Goal: Complete application form: Complete application form

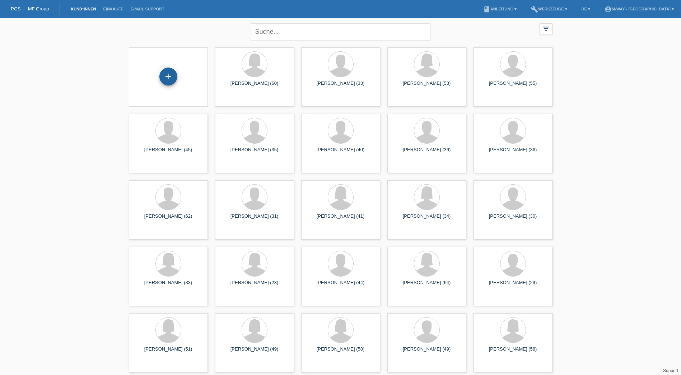
click at [171, 73] on div "+" at bounding box center [168, 76] width 18 height 18
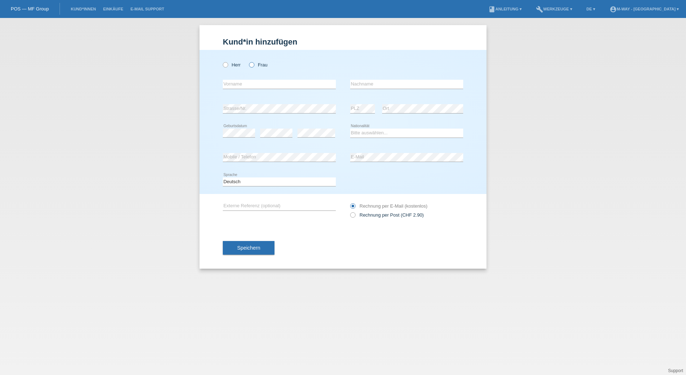
click at [248, 61] on icon at bounding box center [248, 61] width 0 height 0
click at [251, 66] on input "Frau" at bounding box center [251, 64] width 5 height 5
radio input "true"
drag, startPoint x: 271, startPoint y: 83, endPoint x: 279, endPoint y: 84, distance: 8.3
click at [271, 83] on input "text" at bounding box center [279, 84] width 113 height 9
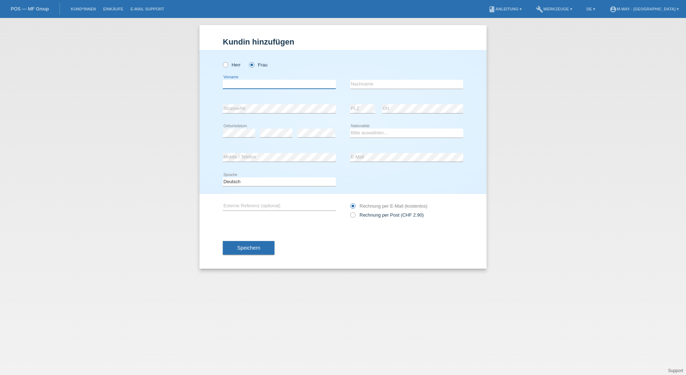
click at [232, 84] on input "text" at bounding box center [279, 84] width 113 height 9
click at [245, 87] on input "text" at bounding box center [279, 84] width 113 height 9
type input "Jansu"
click at [361, 82] on input "text" at bounding box center [406, 84] width 113 height 9
type input "Selo"
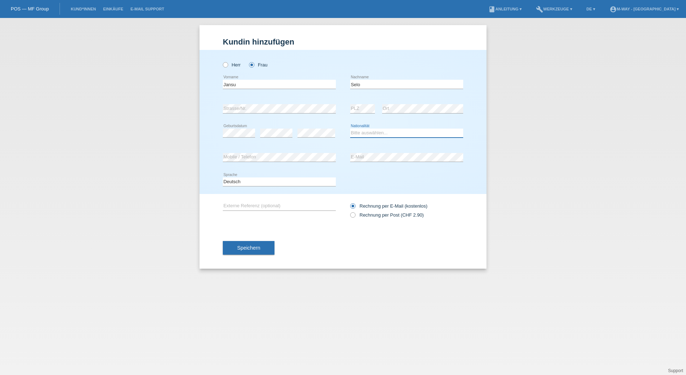
click at [374, 129] on select "Bitte auswählen... Schweiz Deutschland Liechtenstein Österreich ------------ Af…" at bounding box center [406, 133] width 113 height 9
click at [370, 134] on select "Bitte auswählen... Schweiz Deutschland Liechtenstein Österreich ------------ Af…" at bounding box center [406, 133] width 113 height 9
drag, startPoint x: 370, startPoint y: 132, endPoint x: 350, endPoint y: 132, distance: 19.4
click at [350, 132] on select "Bitte auswählen... Schweiz Deutschland Liechtenstein Österreich ------------ Af…" at bounding box center [406, 133] width 113 height 9
click at [370, 130] on select "Bitte auswählen... Schweiz Deutschland Liechtenstein Österreich ------------ Af…" at bounding box center [406, 133] width 113 height 9
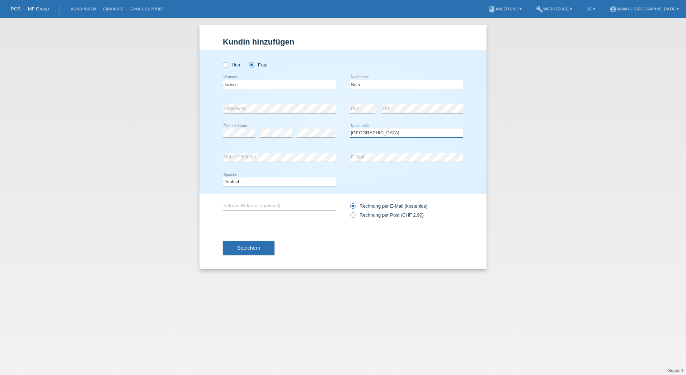
click at [373, 132] on select "Bitte auswählen... Schweiz Deutschland Liechtenstein Österreich ------------ Af…" at bounding box center [406, 133] width 113 height 9
select select "SY"
click at [350, 129] on select "Bitte auswählen... Schweiz Deutschland Liechtenstein Österreich ------------ Af…" at bounding box center [406, 133] width 113 height 9
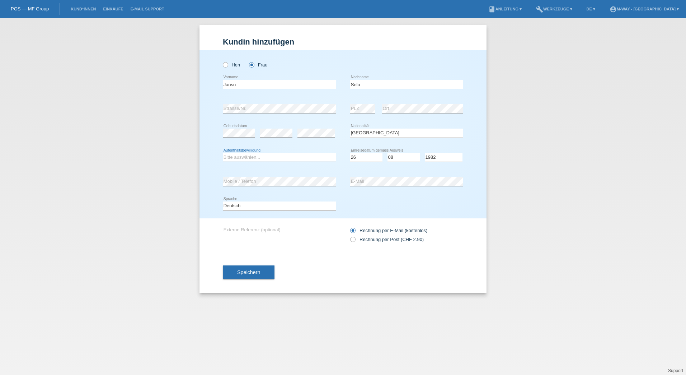
click at [259, 154] on select "Bitte auswählen... C B B - Flüchtlingsstatus Andere" at bounding box center [279, 157] width 113 height 9
select select "O"
click at [223, 153] on select "Bitte auswählen... C B B - Flüchtlingsstatus Andere" at bounding box center [279, 157] width 113 height 9
click at [210, 187] on div "Herr Frau Jansu error Vorname" at bounding box center [343, 134] width 287 height 168
click at [361, 155] on select "Tag 01 02 03 04 05 06 07 08 09 10 11" at bounding box center [366, 157] width 32 height 9
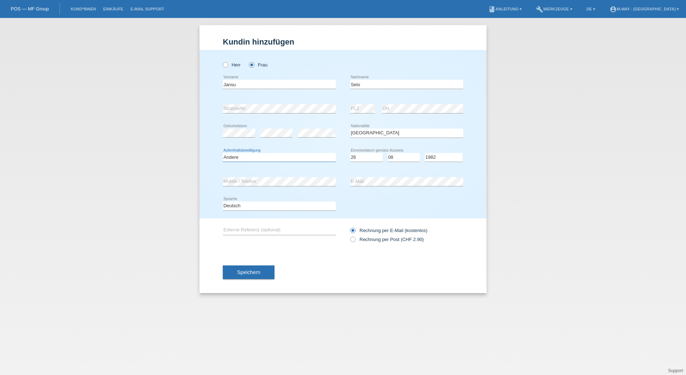
click at [326, 160] on select "Bitte auswählen... C B B - Flüchtlingsstatus Andere" at bounding box center [279, 157] width 113 height 9
click at [360, 201] on div "Deutsch Français Italiano English error Sprache" at bounding box center [343, 206] width 241 height 24
click at [318, 128] on div "error" at bounding box center [317, 133] width 38 height 24
click at [332, 186] on div "error Mobile / Telefon error E-Mail" at bounding box center [343, 181] width 241 height 24
click at [363, 156] on select "Tag 01 02 03 04 05 06 07 08 09 10 11" at bounding box center [366, 157] width 32 height 9
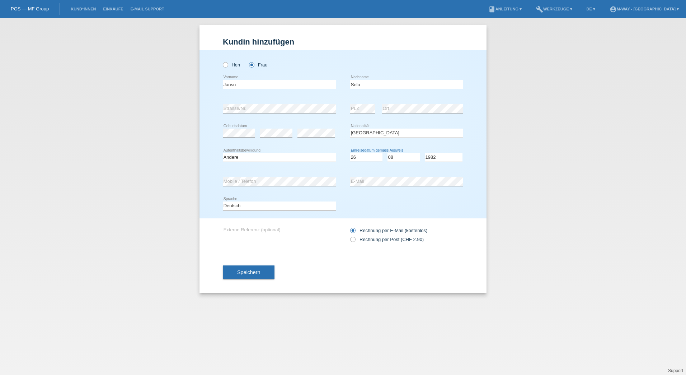
select select "23"
click at [350, 153] on select "Tag 01 02 03 04 05 06 07 08 09 10 11" at bounding box center [366, 157] width 32 height 9
click at [404, 160] on select "Monat 01 02 03 04 05 06 07 08 09 10 11" at bounding box center [404, 157] width 32 height 9
select select "01"
click at [388, 153] on select "Monat 01 02 03 04 05 06 07 08 09 10 11" at bounding box center [404, 157] width 32 height 9
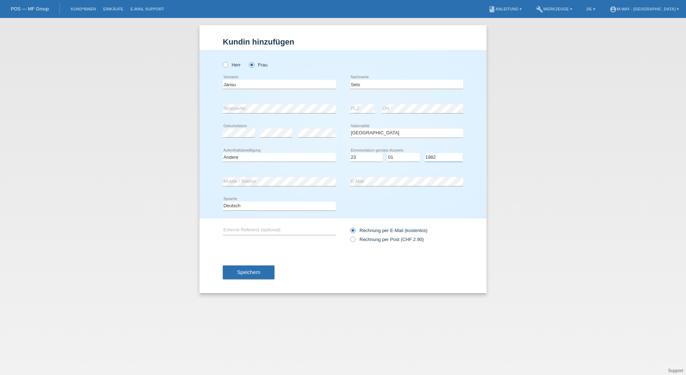
click at [434, 154] on select "Jahr 2025 2024 2023 2022 2021 2020 2019 2018 2017 2016 2015 2014 2013 2012 2011…" at bounding box center [444, 157] width 38 height 9
select select "2018"
click at [425, 153] on select "Jahr 2025 2024 2023 2022 2021 2020 2019 2018 2017 2016 2015 2014 2013 2012 2011…" at bounding box center [444, 157] width 38 height 9
click at [258, 270] on span "Speichern" at bounding box center [248, 272] width 23 height 6
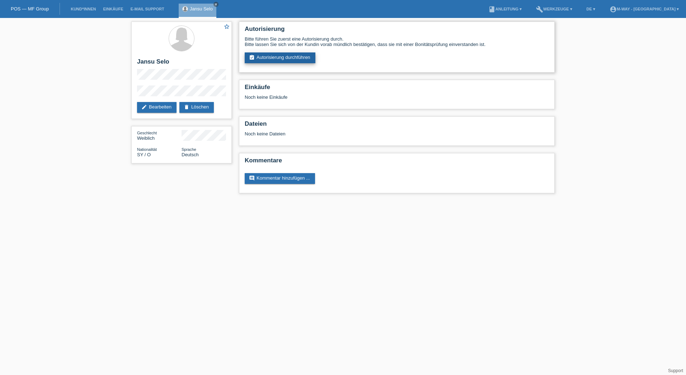
click at [279, 61] on link "assignment_turned_in Autorisierung durchführen" at bounding box center [280, 57] width 71 height 11
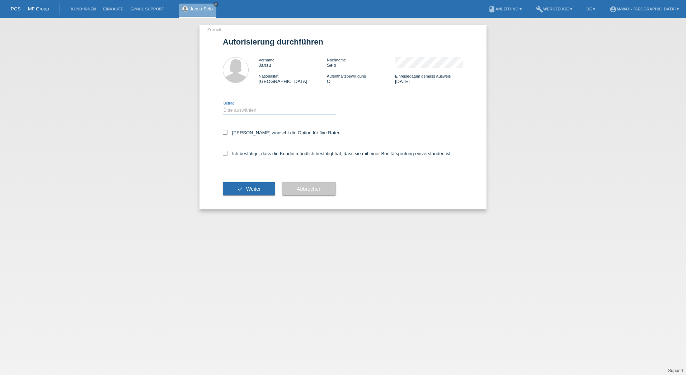
click at [263, 109] on select "Bitte auswählen CHF 1.00 - CHF 499.00 CHF 500.00 - CHF 1'999.00 CHF 2'000.00 - …" at bounding box center [279, 110] width 113 height 9
select select "3"
click at [223, 106] on select "Bitte auswählen CHF 1.00 - CHF 499.00 CHF 500.00 - CHF 1'999.00 CHF 2'000.00 - …" at bounding box center [279, 110] width 113 height 9
click at [228, 135] on label "[PERSON_NAME] wünscht die Option für fixe Raten" at bounding box center [282, 132] width 118 height 5
click at [228, 135] on input "Kundin wünscht die Option für fixe Raten" at bounding box center [225, 132] width 5 height 5
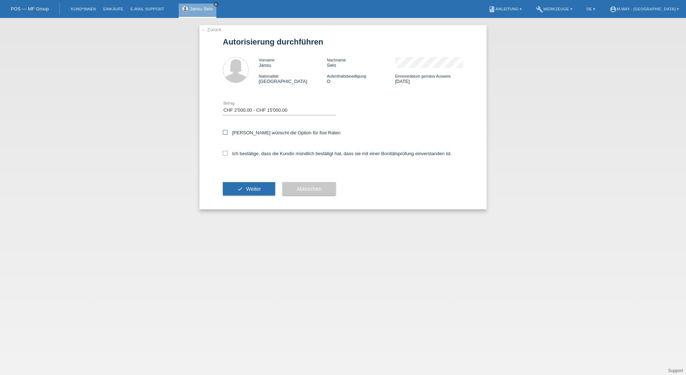
checkbox input "true"
click at [227, 154] on icon at bounding box center [225, 153] width 5 height 5
click at [227, 154] on input "Ich bestätige, dass die Kundin mündlich bestätigt hat, dass sie mit einer Bonit…" at bounding box center [225, 153] width 5 height 5
checkbox input "true"
click at [252, 181] on div "check Weiter" at bounding box center [249, 189] width 52 height 42
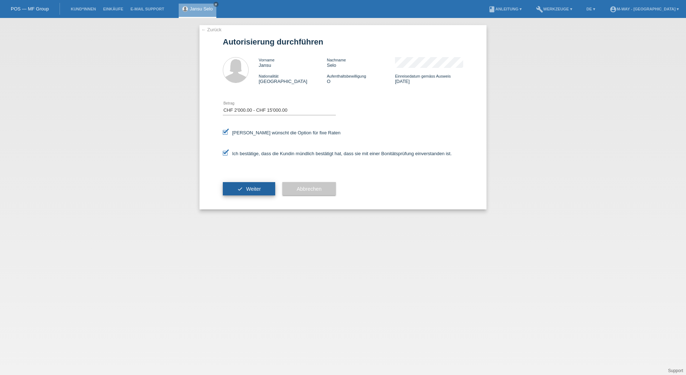
click at [253, 185] on button "check Weiter" at bounding box center [249, 189] width 52 height 14
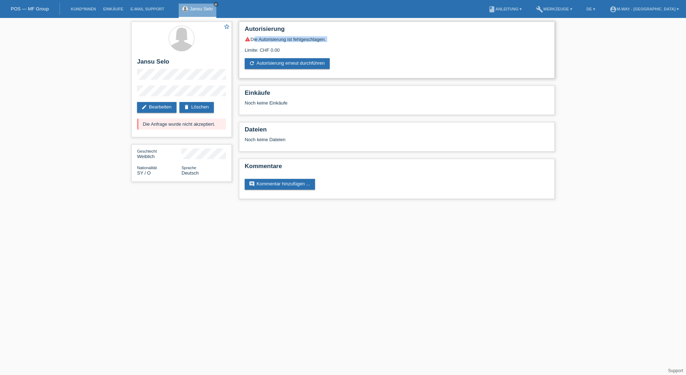
drag, startPoint x: 256, startPoint y: 42, endPoint x: 297, endPoint y: 44, distance: 41.0
click at [297, 44] on div "warning Die Autorisierung ist fehlgeschlagen. Limite: CHF 0.00 refresh Autorisi…" at bounding box center [397, 52] width 304 height 33
click at [440, 52] on div "Limite: CHF 0.00" at bounding box center [397, 47] width 304 height 11
drag, startPoint x: 268, startPoint y: 43, endPoint x: 284, endPoint y: 42, distance: 15.8
click at [279, 42] on div "Limite: CHF 0.00" at bounding box center [397, 47] width 304 height 11
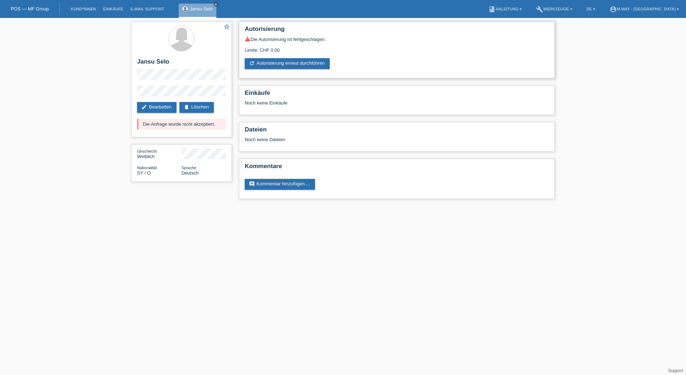
click at [285, 42] on div "Limite: CHF 0.00" at bounding box center [397, 47] width 304 height 11
click at [291, 41] on div "warning Die Autorisierung ist fehlgeschlagen." at bounding box center [397, 39] width 304 height 6
click at [281, 41] on div "warning Die Autorisierung ist fehlgeschlagen." at bounding box center [397, 39] width 304 height 6
